Goal: Transaction & Acquisition: Purchase product/service

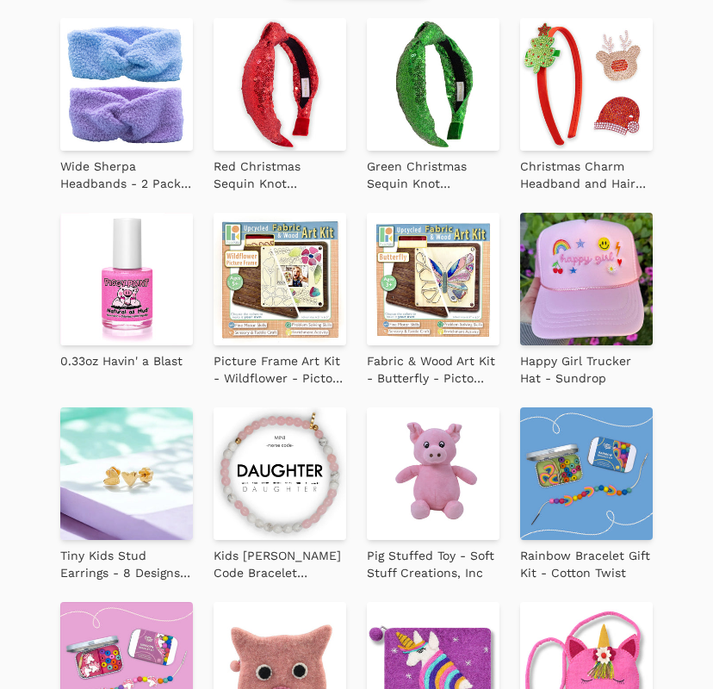
scroll to position [405, 0]
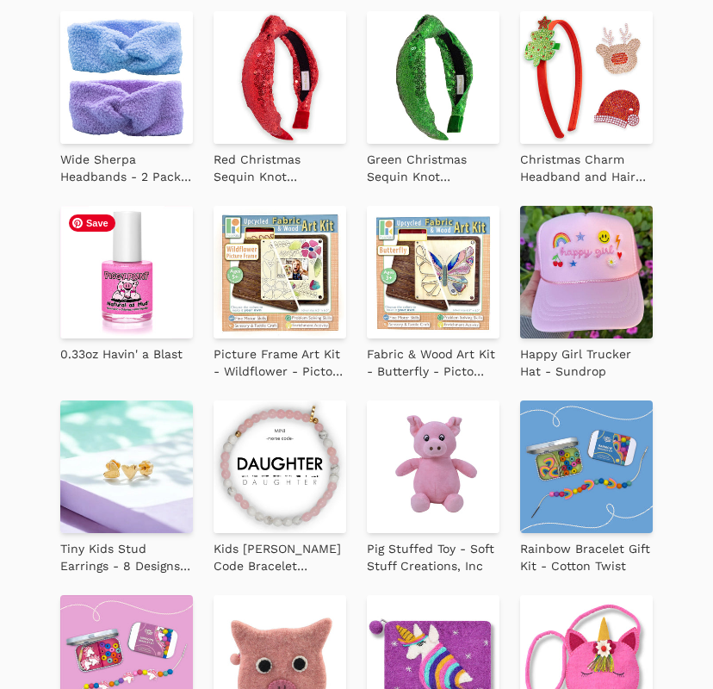
click at [159, 270] on img at bounding box center [126, 272] width 133 height 133
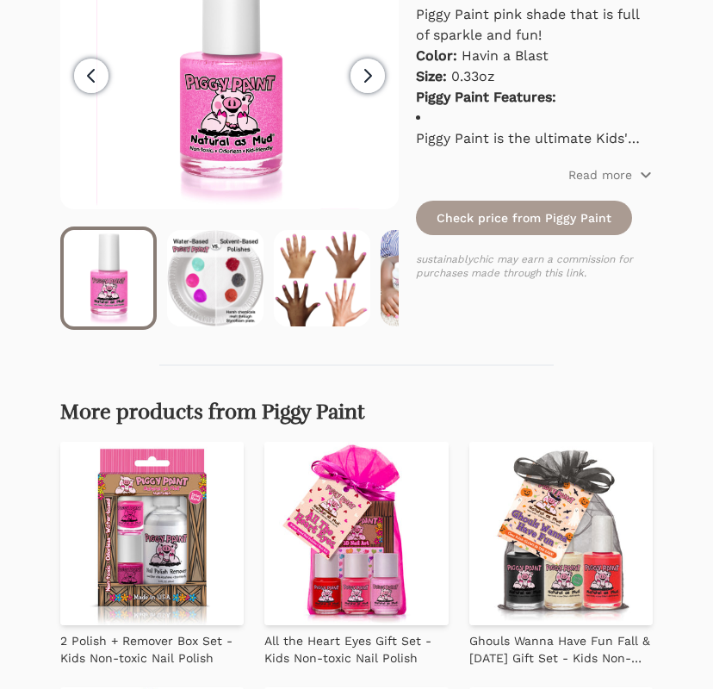
scroll to position [338, 0]
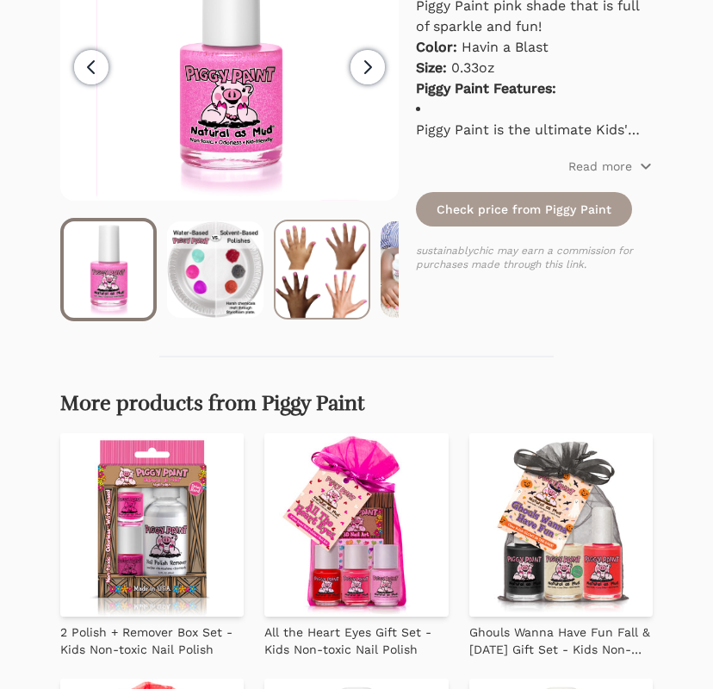
click at [335, 274] on img at bounding box center [322, 269] width 93 height 96
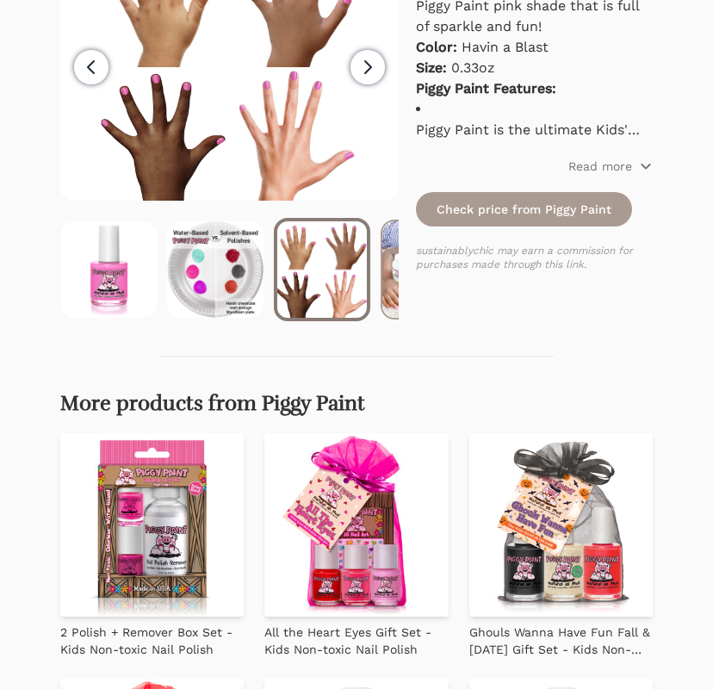
click at [389, 289] on img at bounding box center [428, 269] width 93 height 96
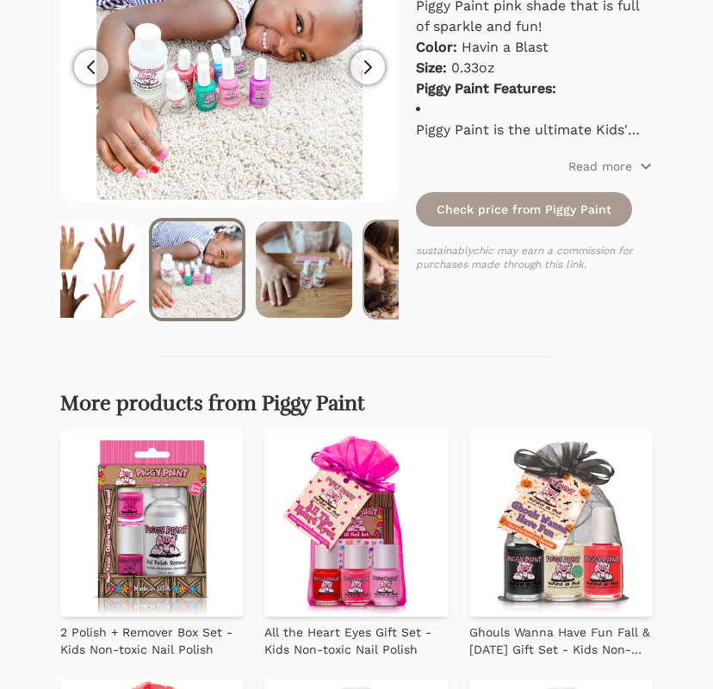
scroll to position [0, 235]
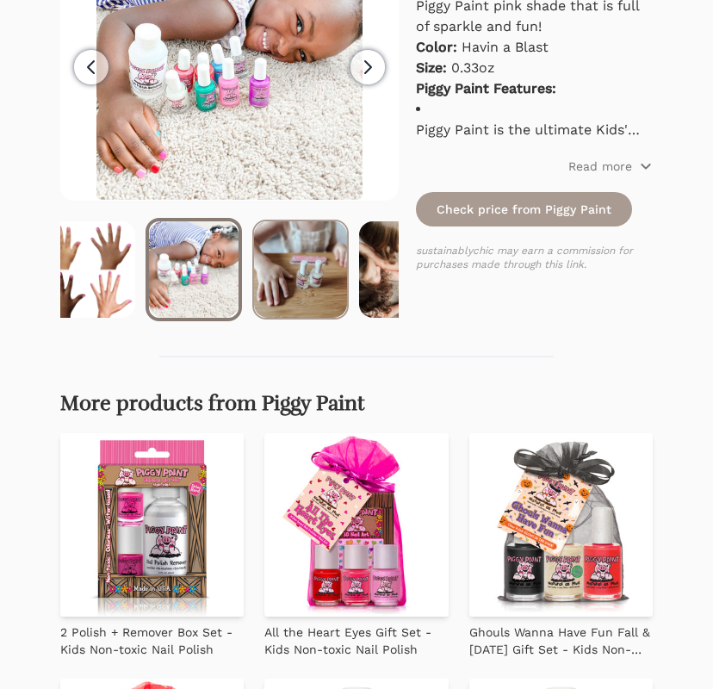
click at [303, 288] on img at bounding box center [300, 269] width 93 height 96
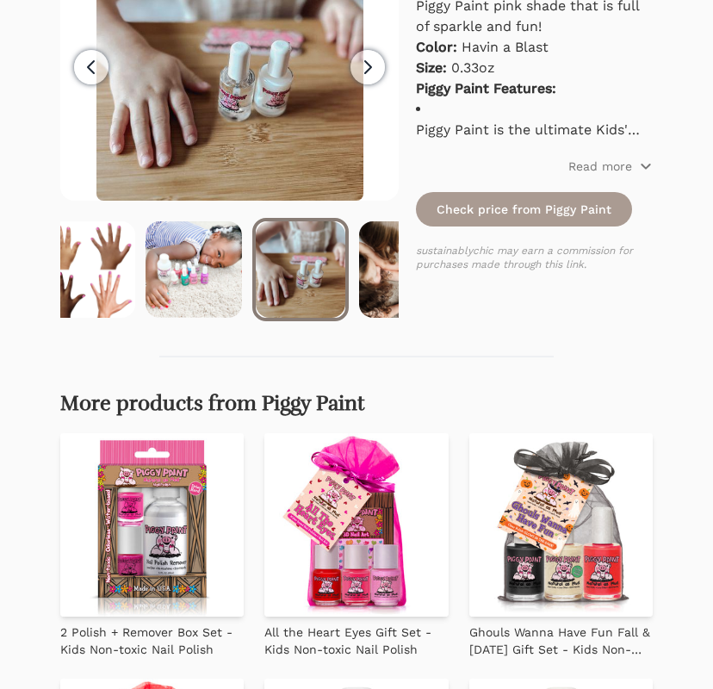
scroll to position [0, 302]
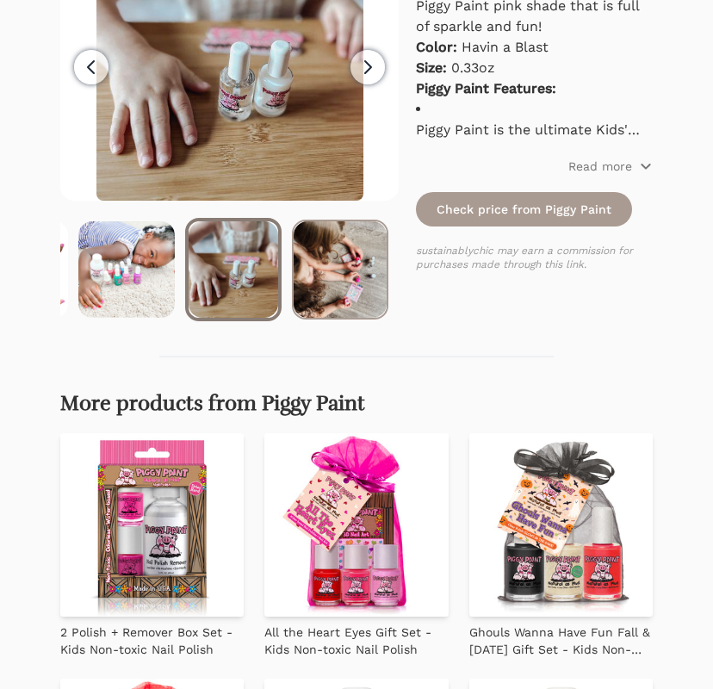
click at [355, 297] on img at bounding box center [340, 269] width 93 height 96
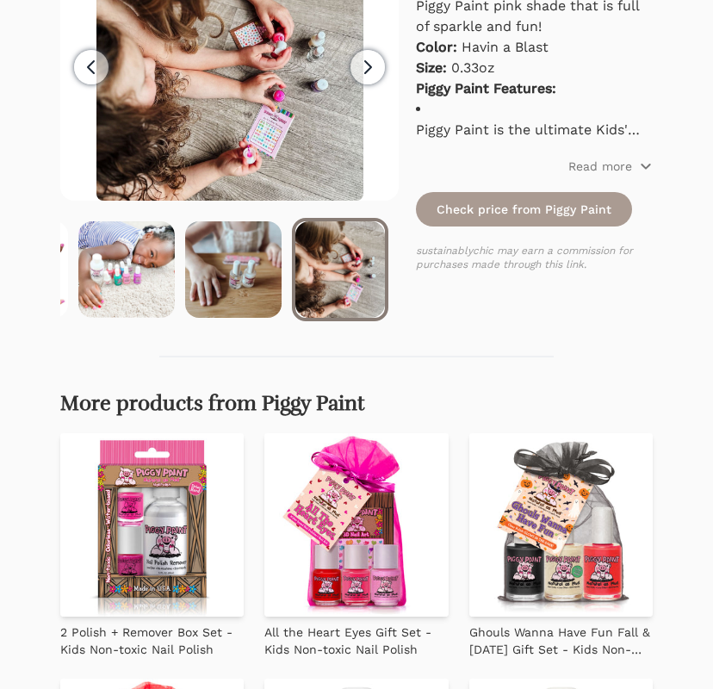
scroll to position [0, 0]
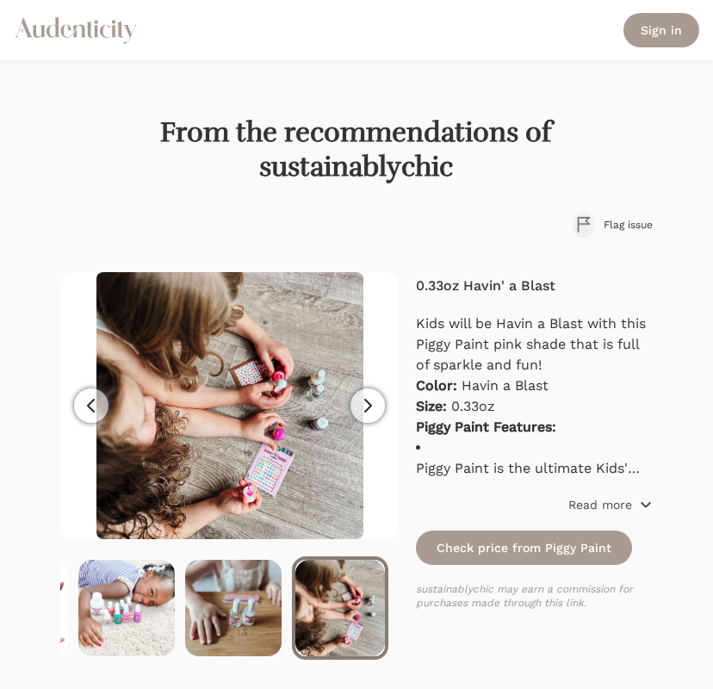
click at [607, 512] on p "Read more" at bounding box center [600, 504] width 64 height 17
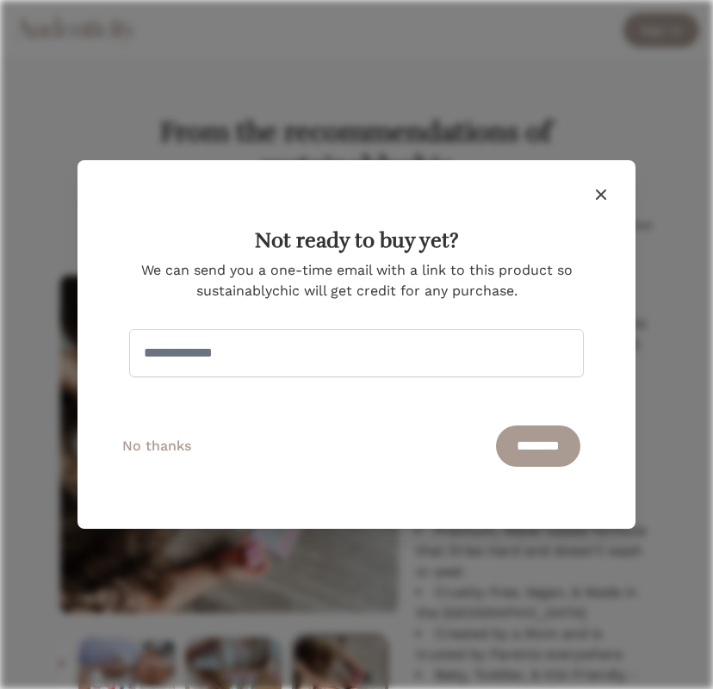
click at [599, 192] on icon "button" at bounding box center [601, 194] width 10 height 10
click at [599, 192] on icon "button" at bounding box center [601, 194] width 21 height 21
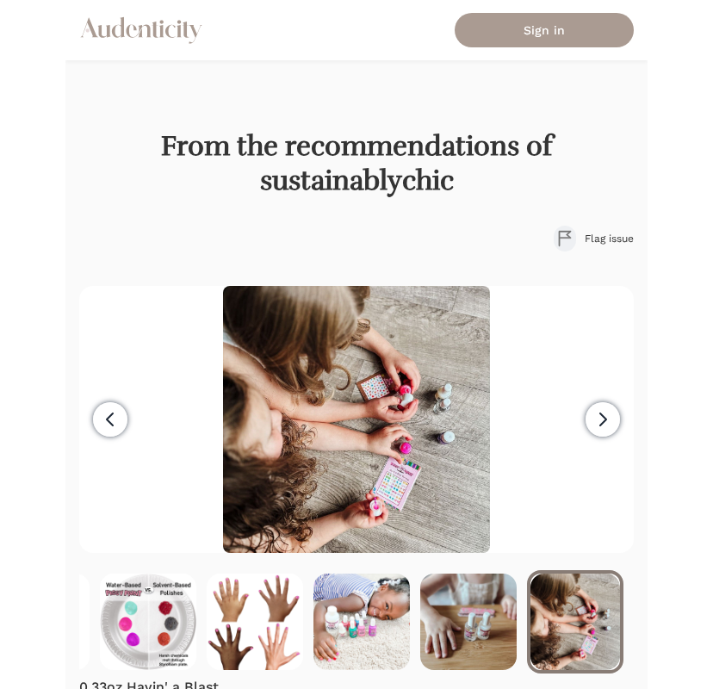
scroll to position [0, 22]
